Goal: Find specific page/section: Find specific page/section

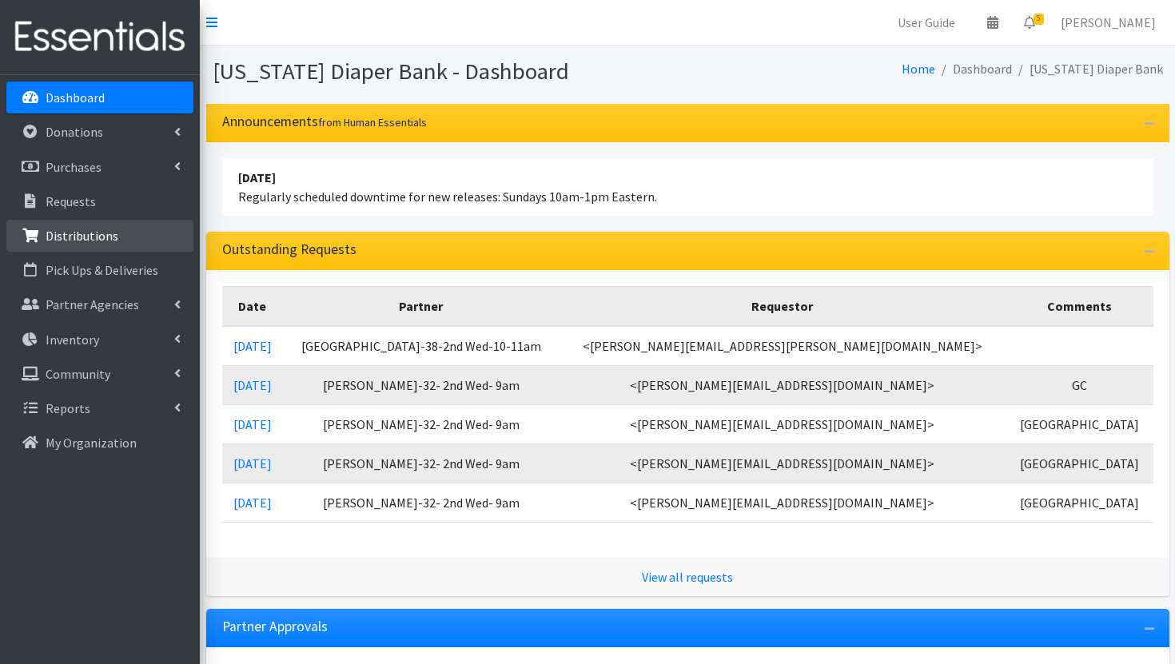
click at [101, 245] on link "Distributions" at bounding box center [99, 236] width 187 height 32
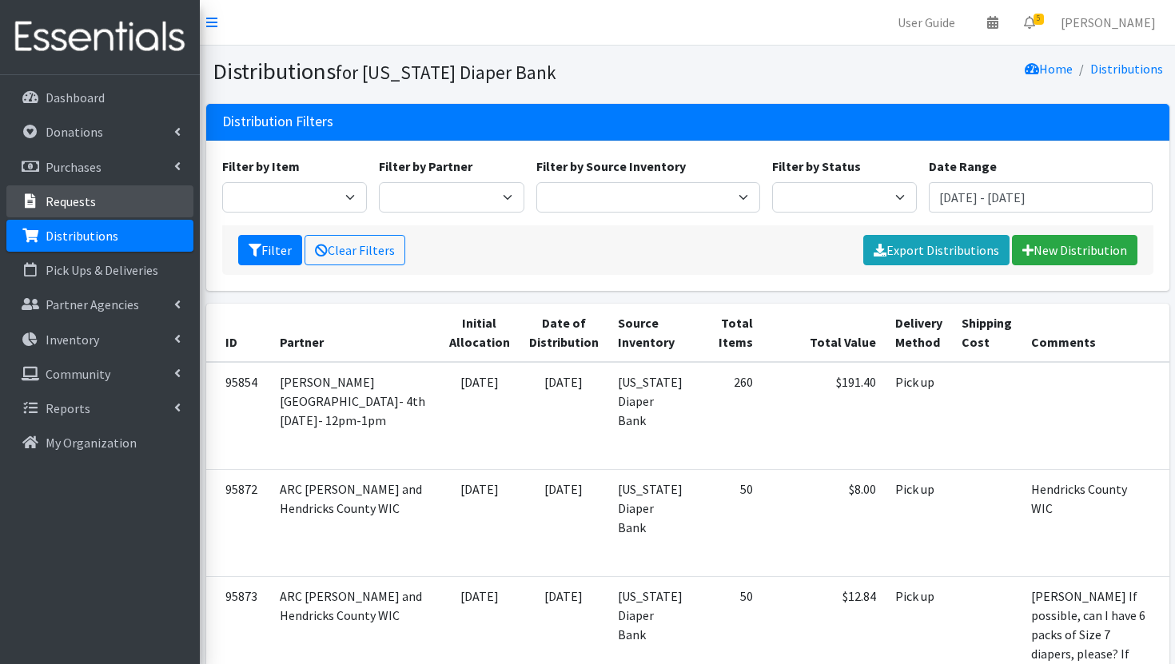
click at [100, 203] on link "Requests" at bounding box center [99, 201] width 187 height 32
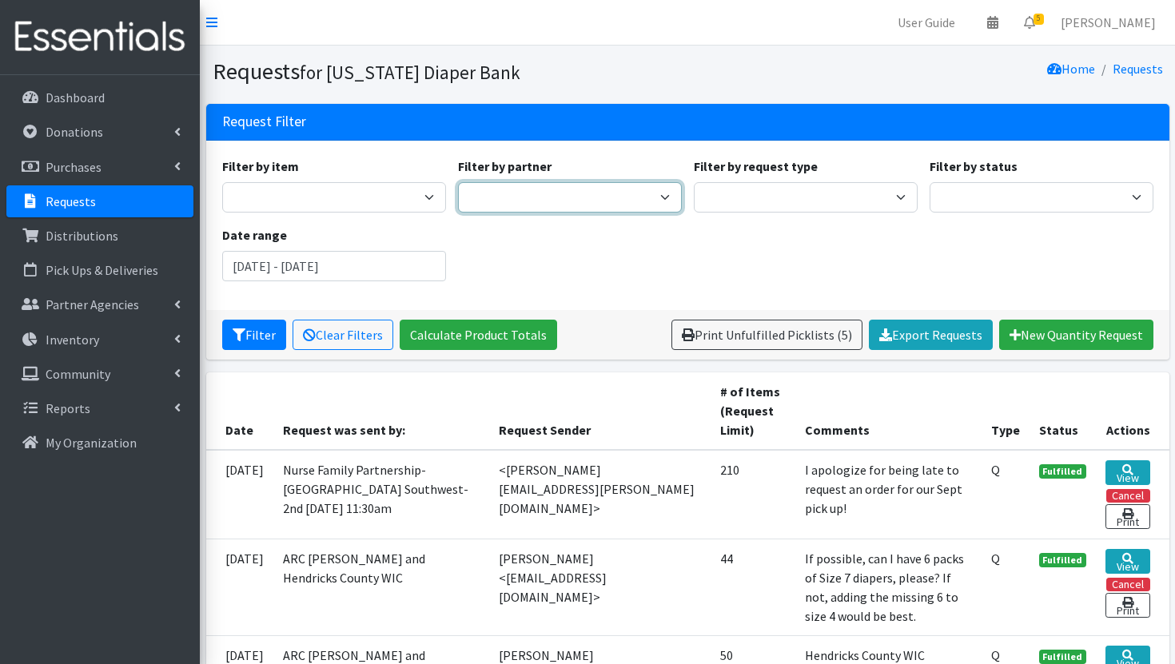
click at [532, 192] on select "All Options Bloomington ARC Boone and Hendricks County WIC Ashley Burns Babies …" at bounding box center [570, 197] width 224 height 30
select select "2680"
click at [458, 182] on select "All Options Bloomington ARC Boone and Hendricks County WIC Ashley Burns Babies …" at bounding box center [570, 197] width 224 height 30
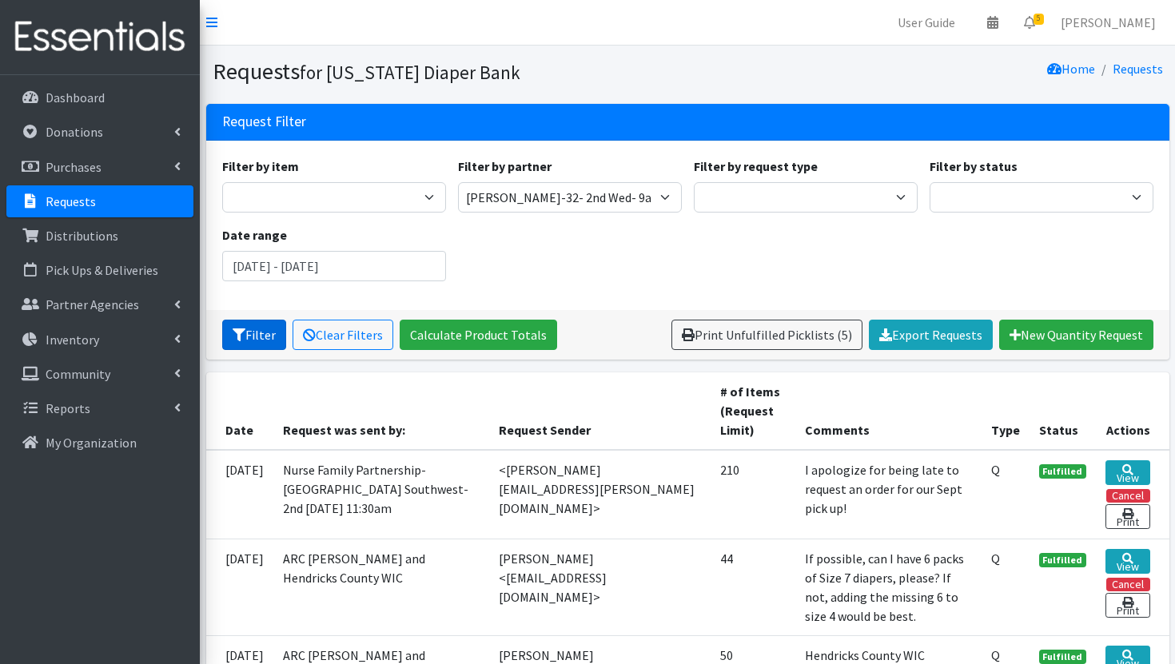
click at [251, 336] on button "Filter" at bounding box center [254, 335] width 64 height 30
